Goal: Task Accomplishment & Management: Manage account settings

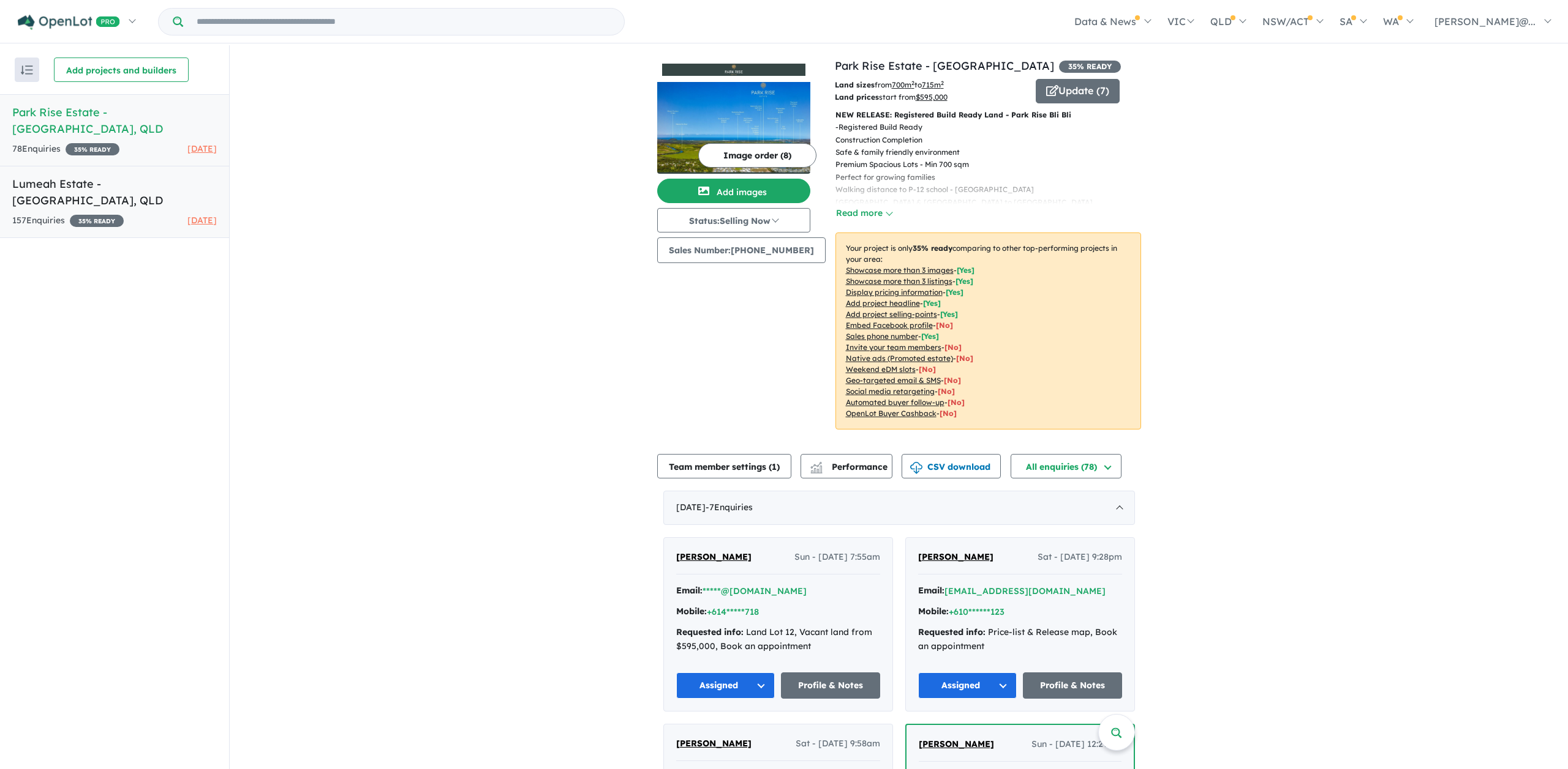
click at [132, 183] on h5 "Lumeah Estate - [GEOGRAPHIC_DATA] , [GEOGRAPHIC_DATA]" at bounding box center [114, 192] width 205 height 33
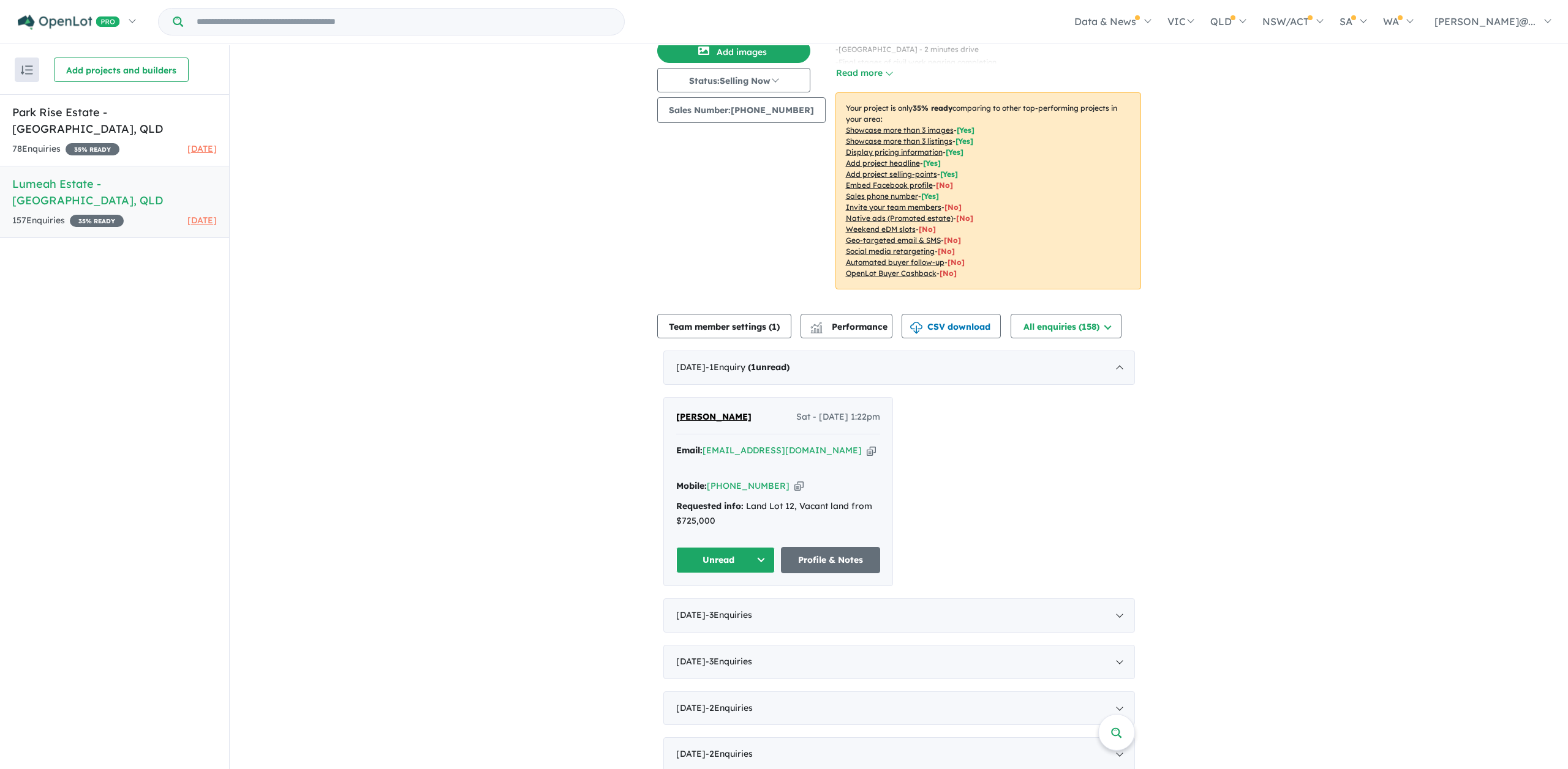
scroll to position [144, 0]
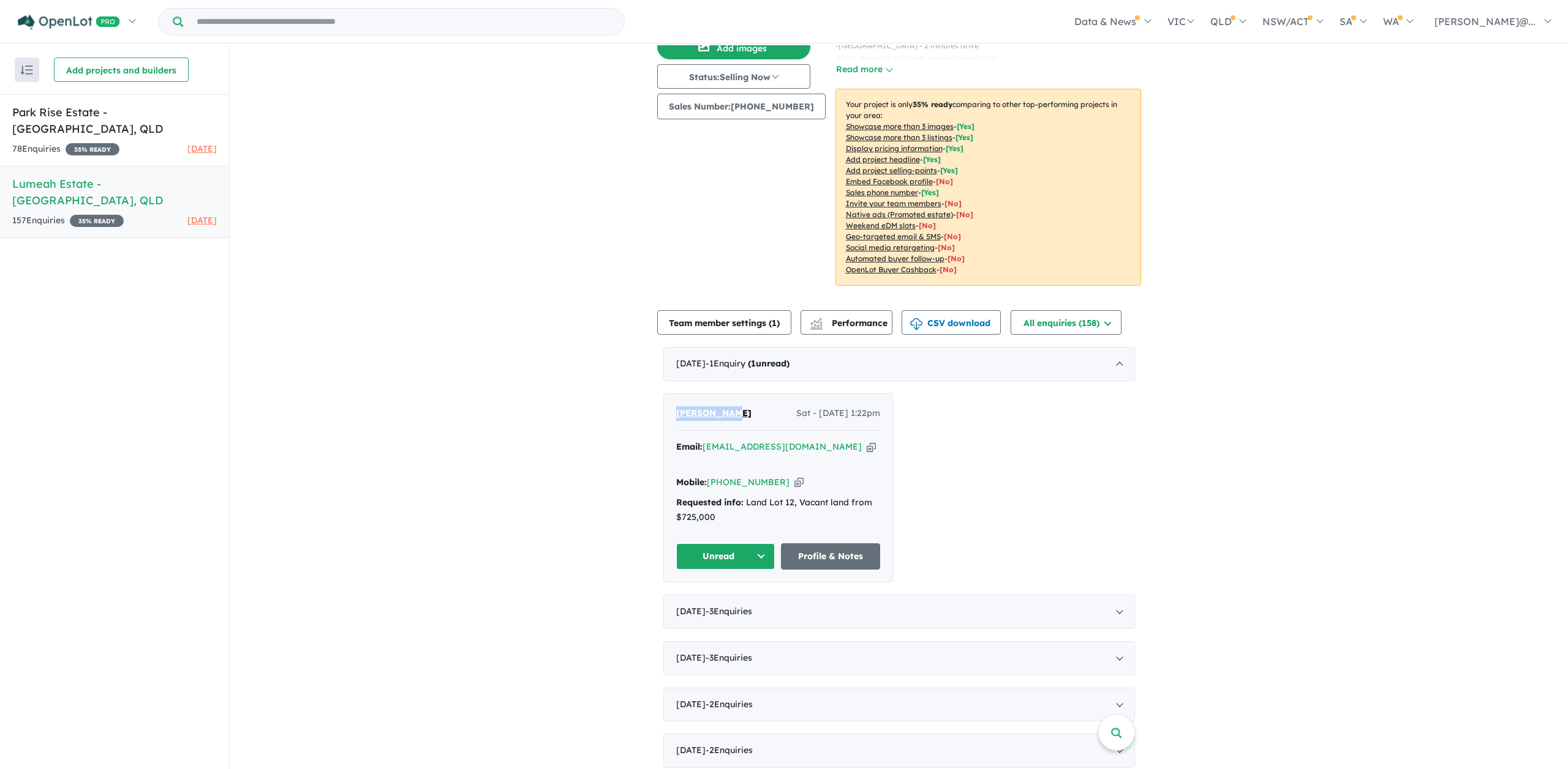
drag, startPoint x: 721, startPoint y: 413, endPoint x: 689, endPoint y: 412, distance: 32.0
click at [676, 415] on div "Tris [PERSON_NAME] - [DATE] 1:22pm" at bounding box center [778, 419] width 204 height 25
copy span "[PERSON_NAME]"
click at [866, 446] on icon "button" at bounding box center [871, 447] width 9 height 13
copy span "[PERSON_NAME]"
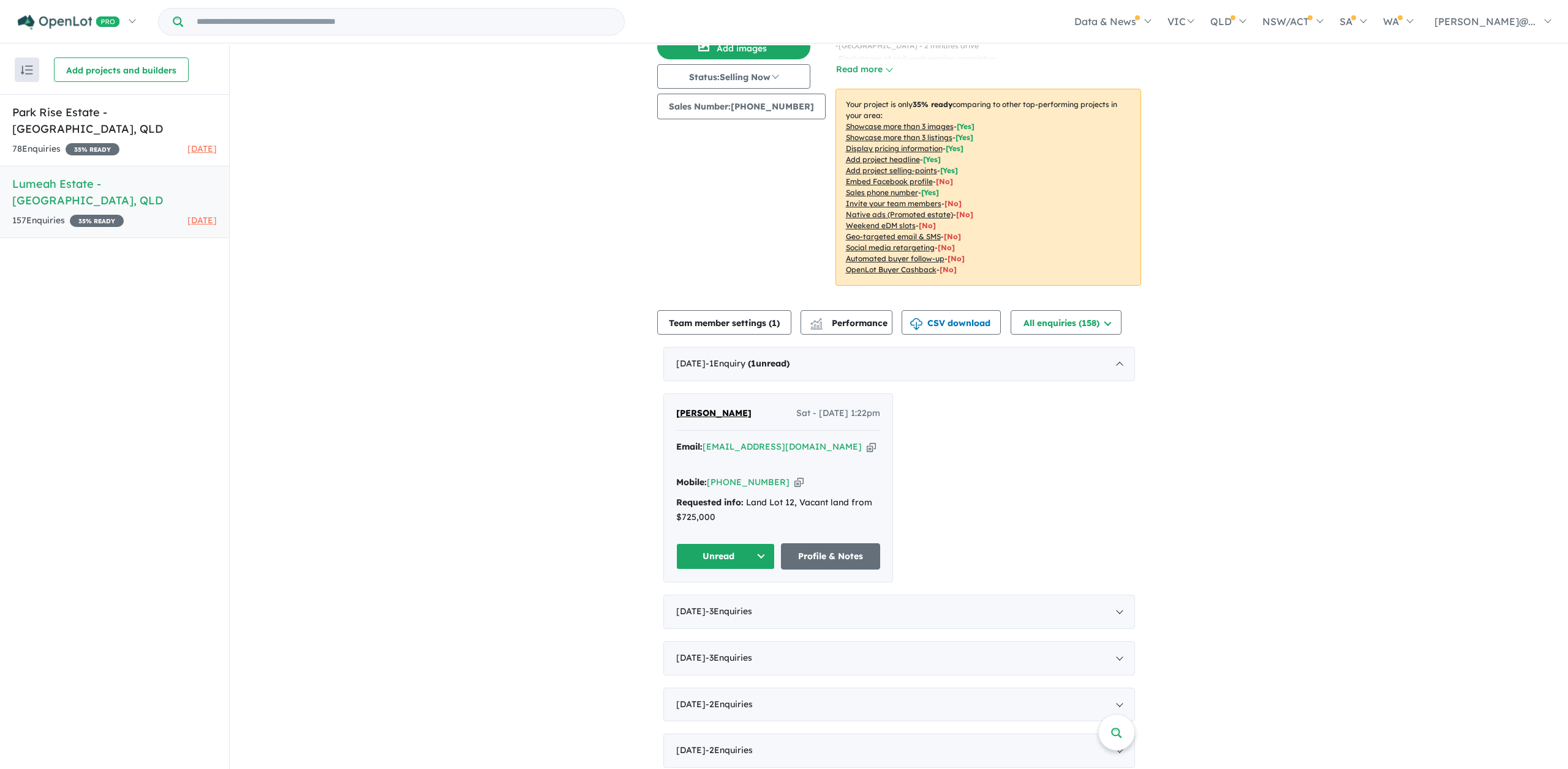
click at [794, 476] on icon "button" at bounding box center [799, 483] width 9 height 13
click at [760, 543] on button "Unread" at bounding box center [726, 556] width 99 height 26
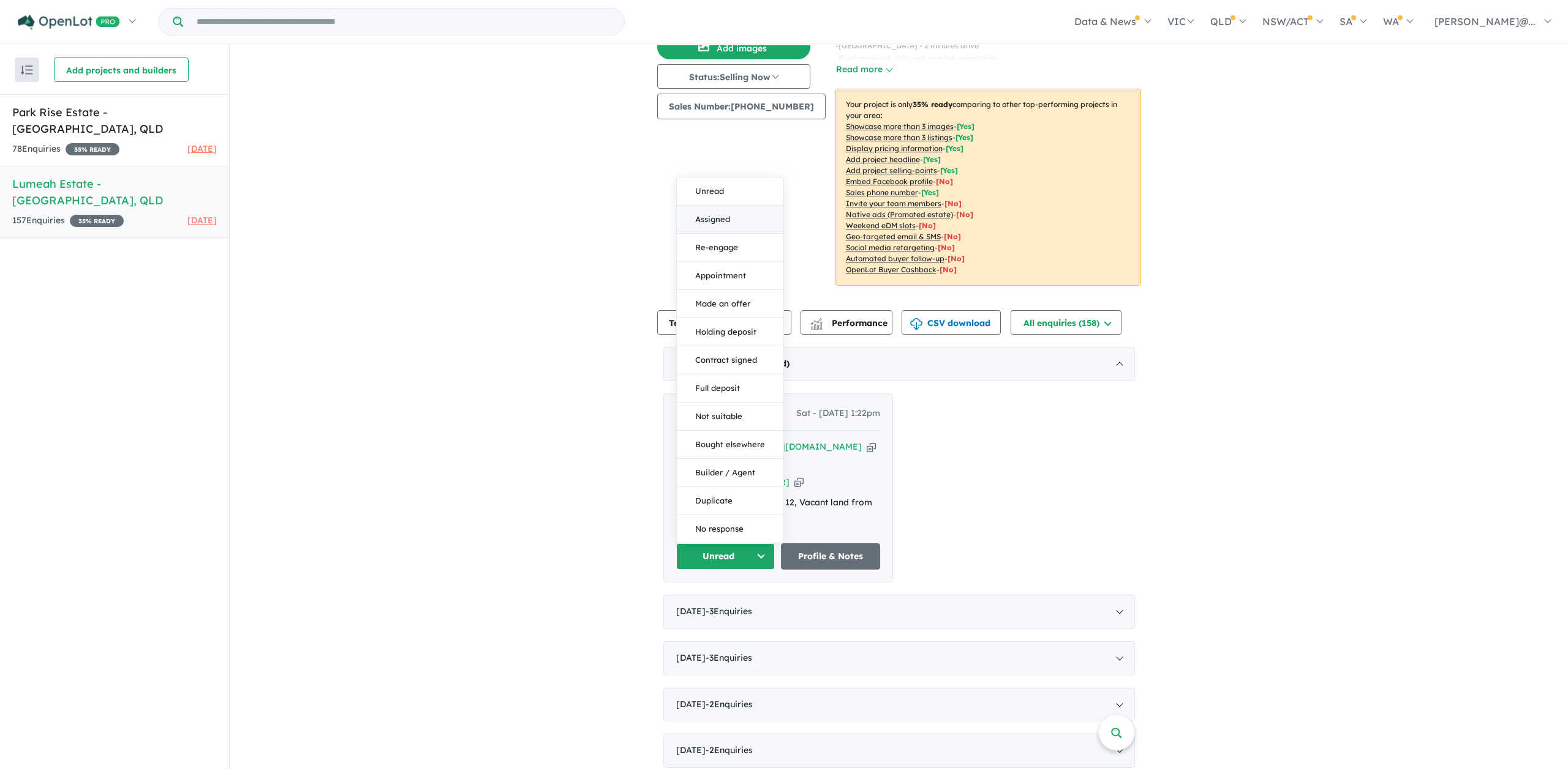
click at [698, 205] on button "Assigned" at bounding box center [730, 219] width 106 height 28
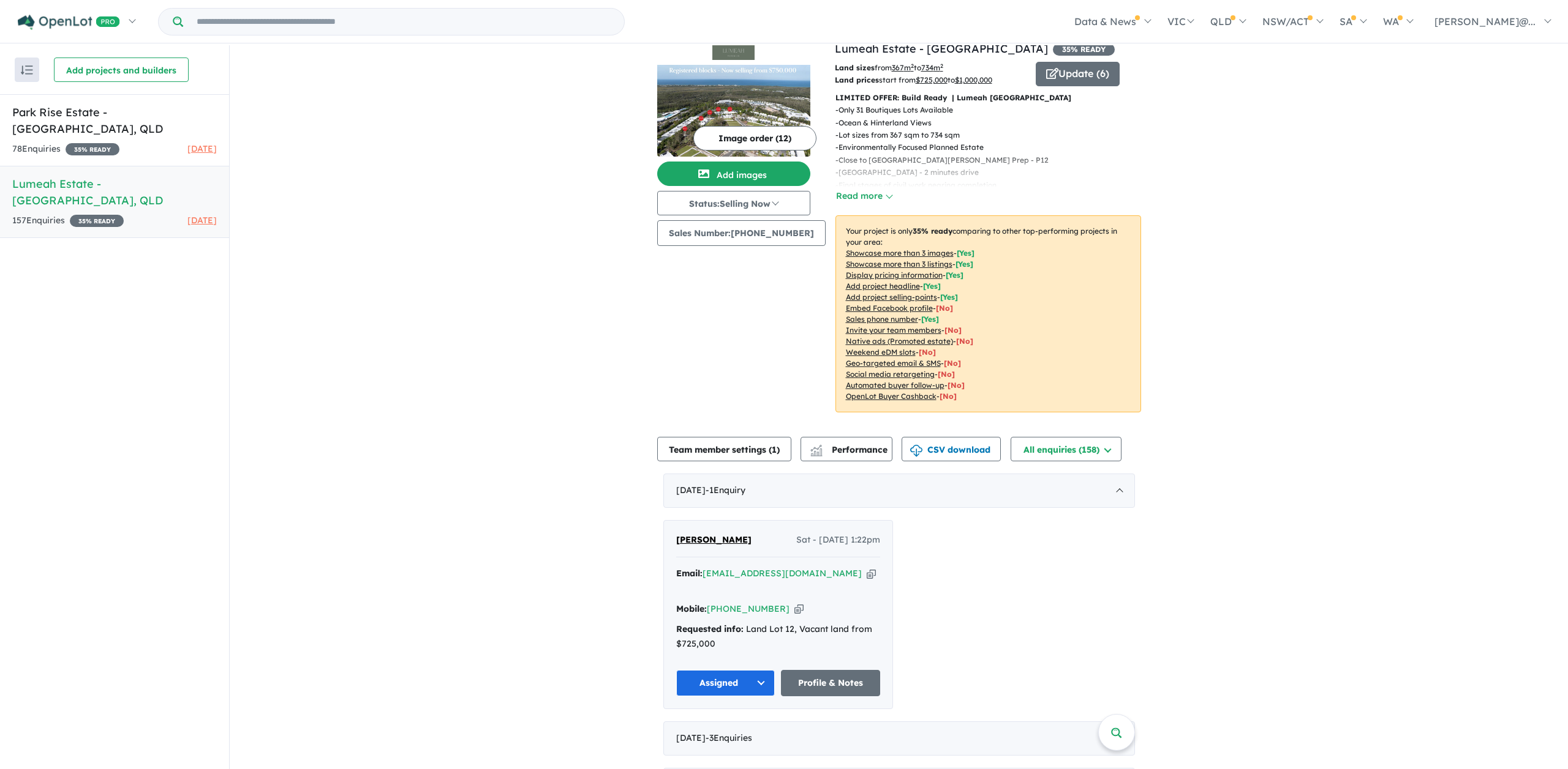
scroll to position [0, 0]
